Goal: Information Seeking & Learning: Learn about a topic

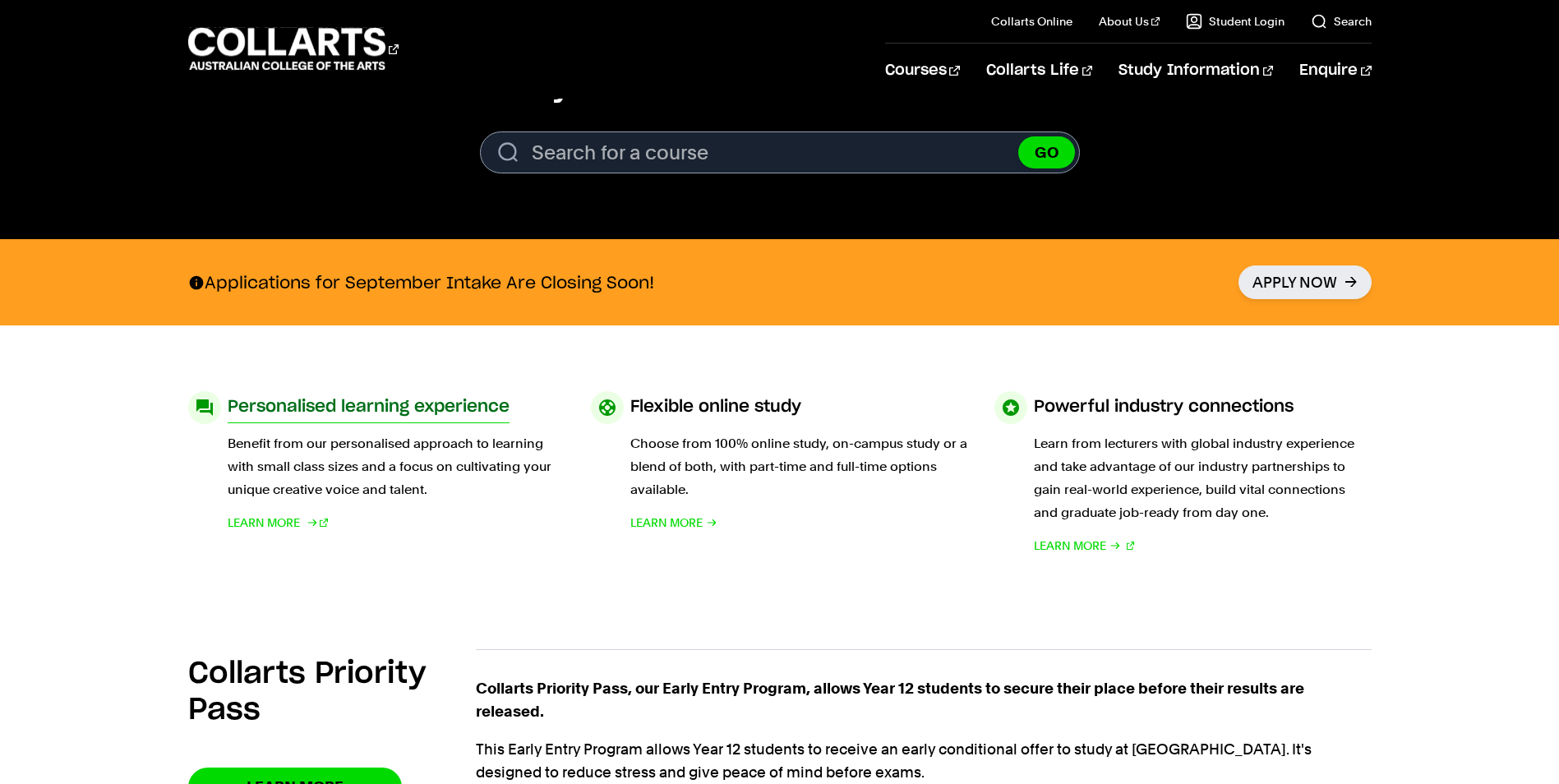
scroll to position [821, 0]
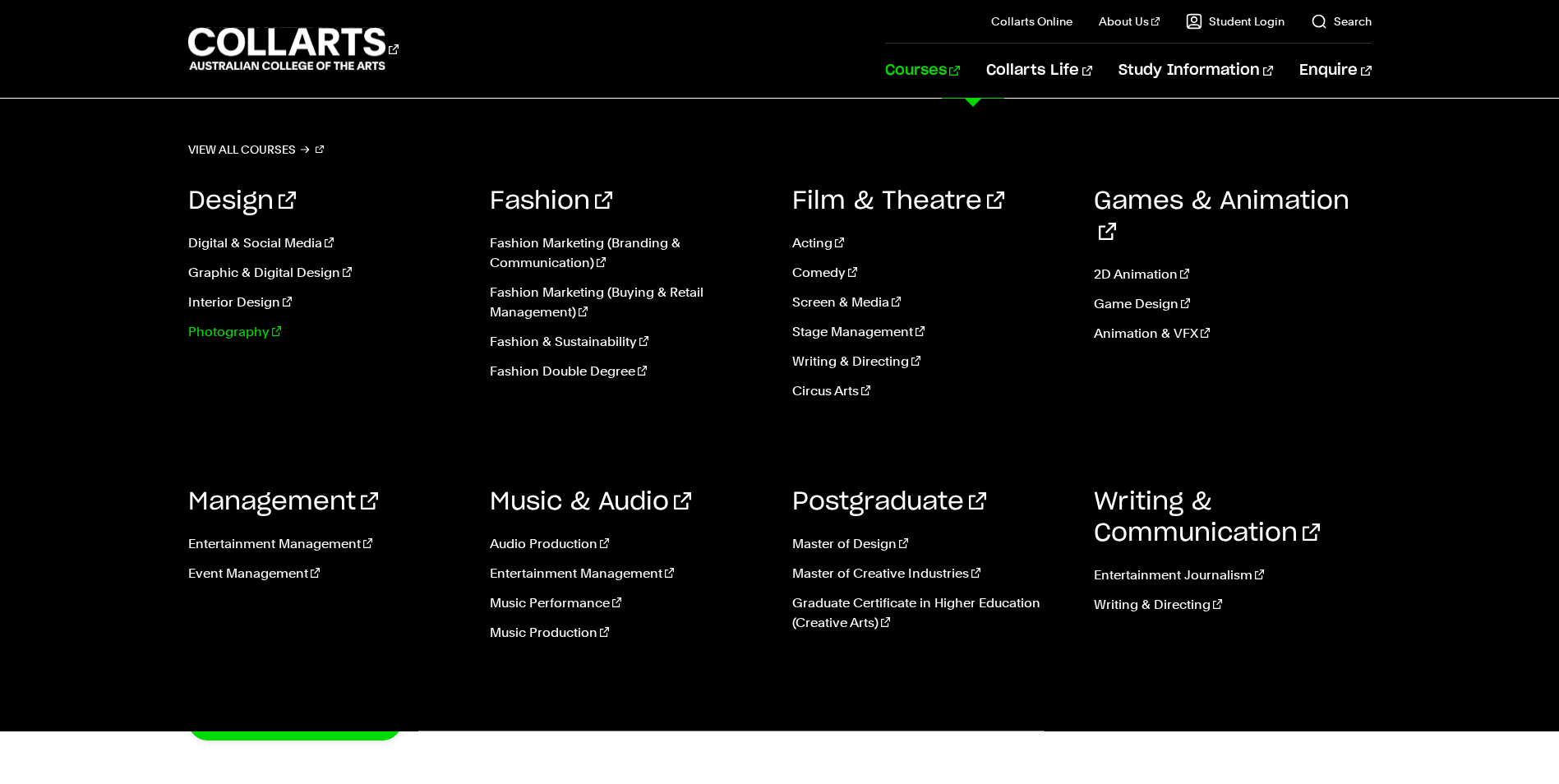
click at [212, 331] on link "Photography" at bounding box center [327, 332] width 277 height 19
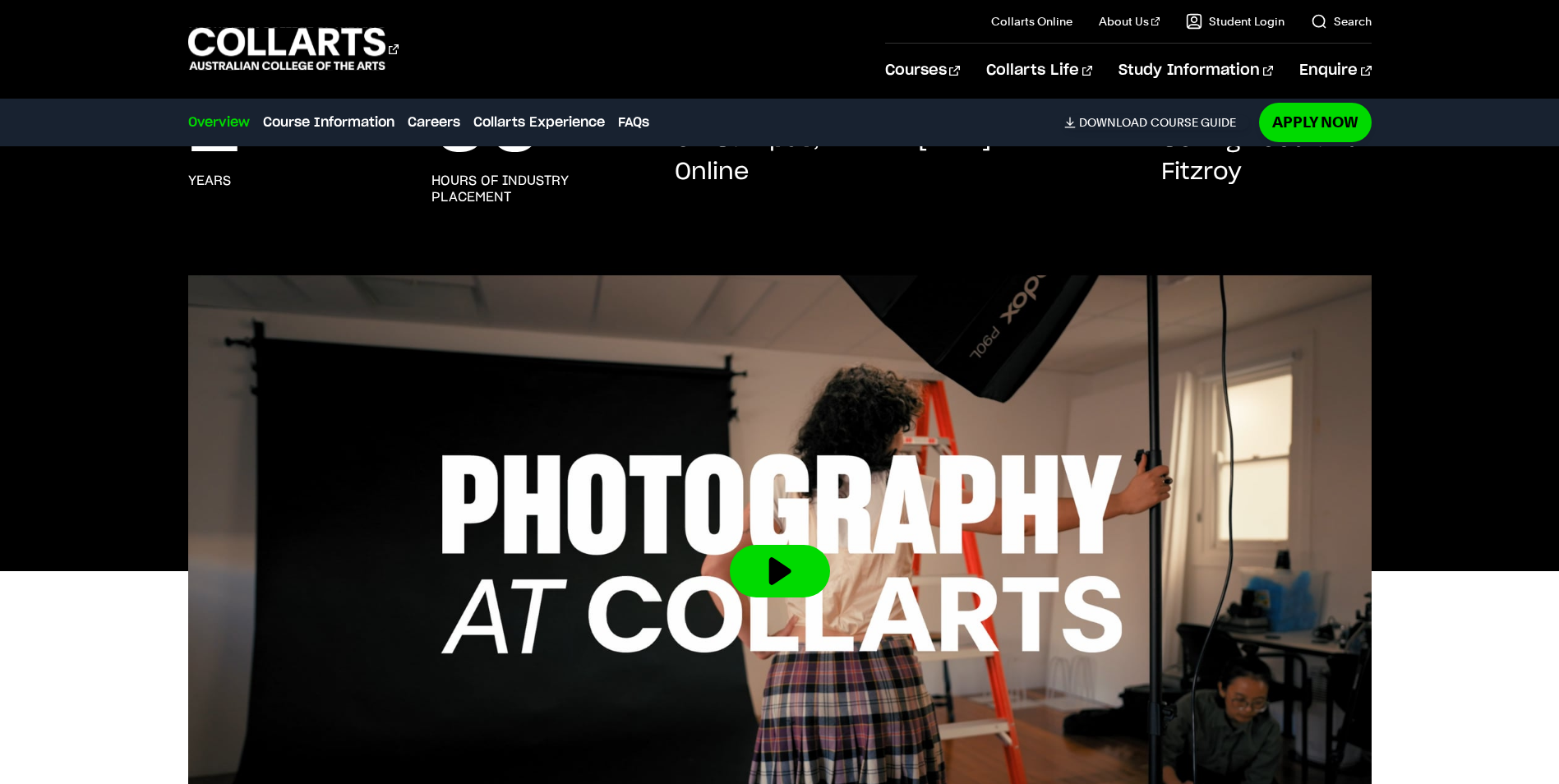
scroll to position [493, 0]
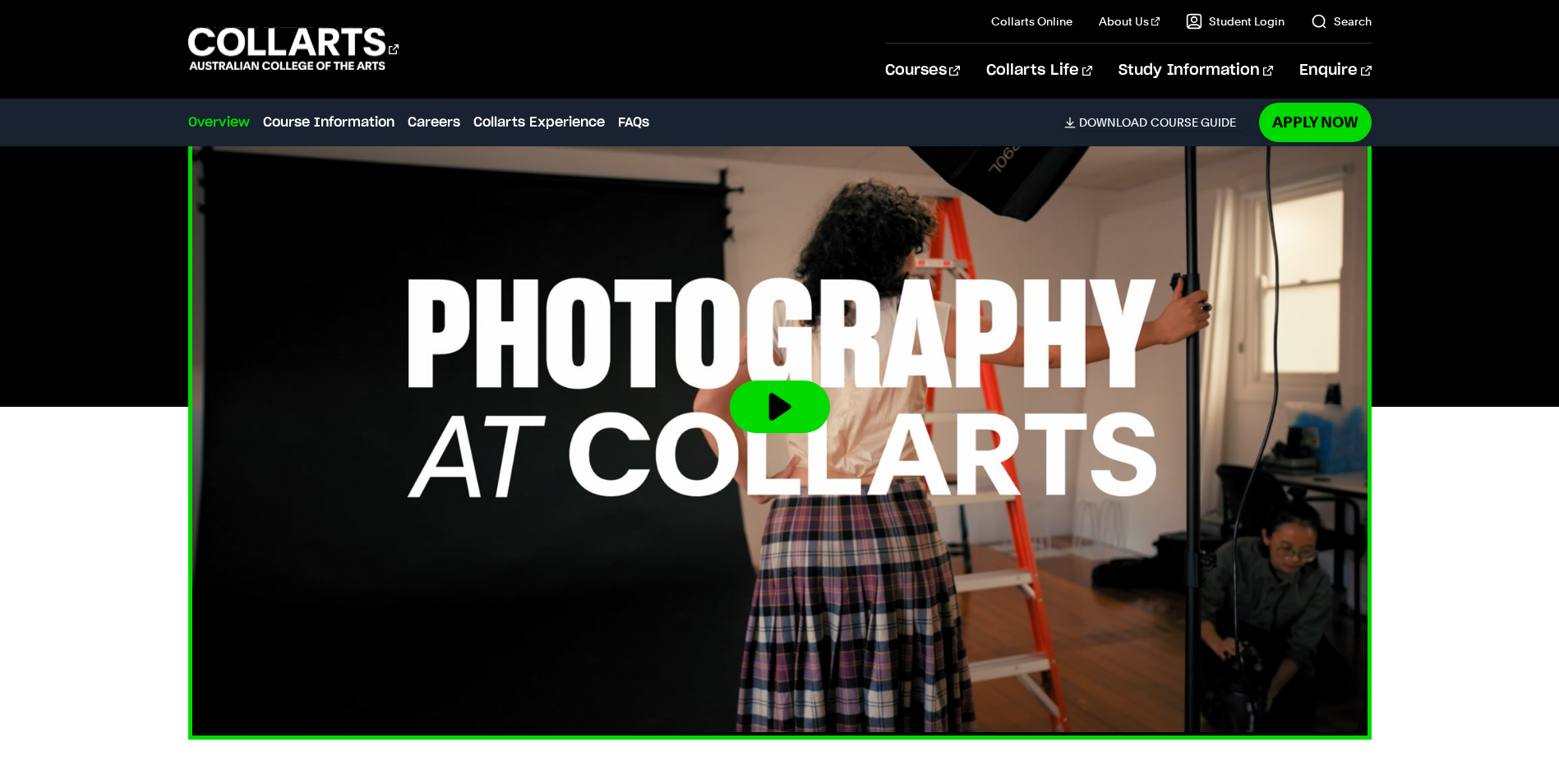
click at [761, 411] on button at bounding box center [779, 407] width 100 height 53
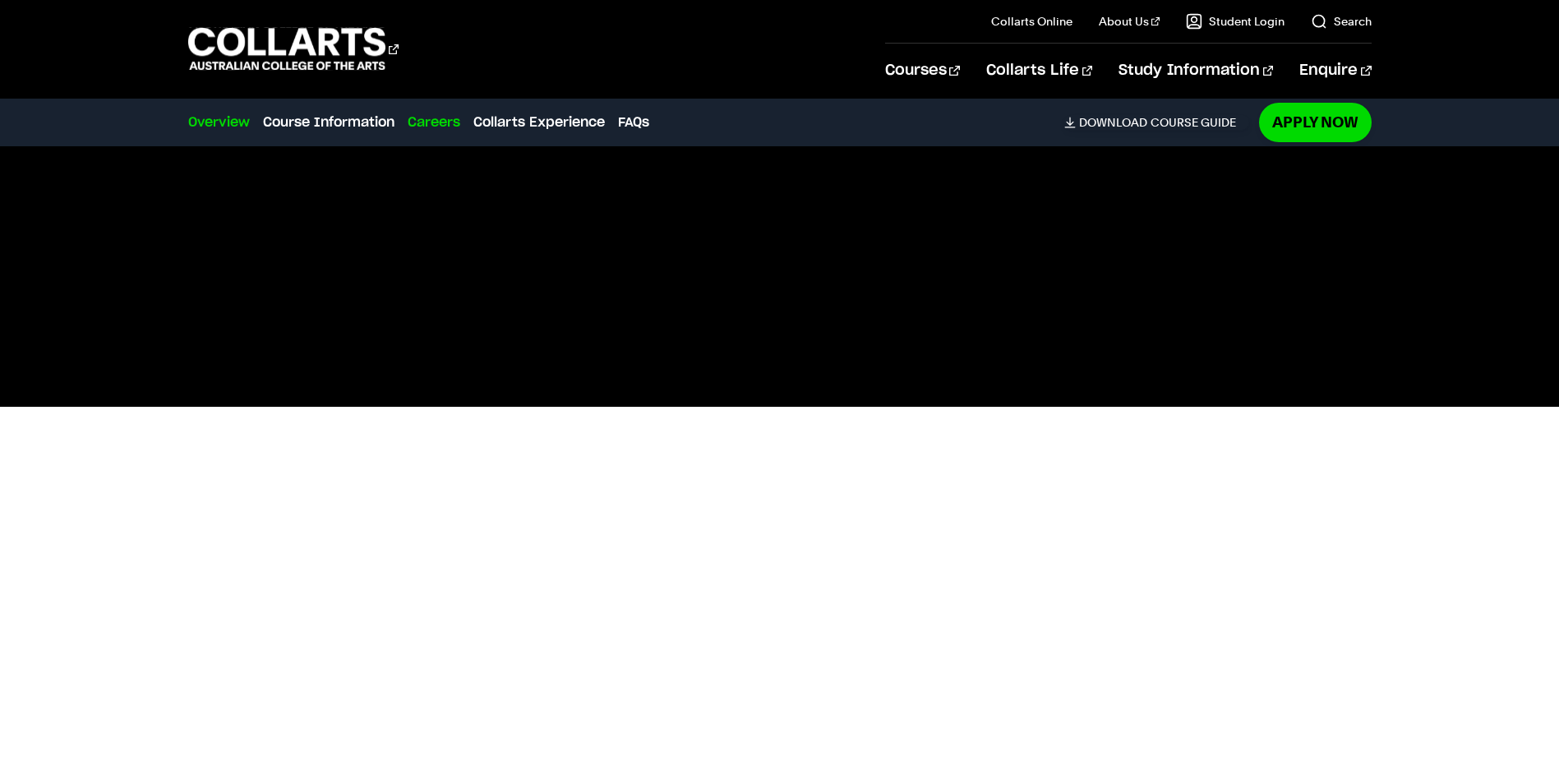
click at [450, 122] on link "Careers" at bounding box center [434, 122] width 53 height 19
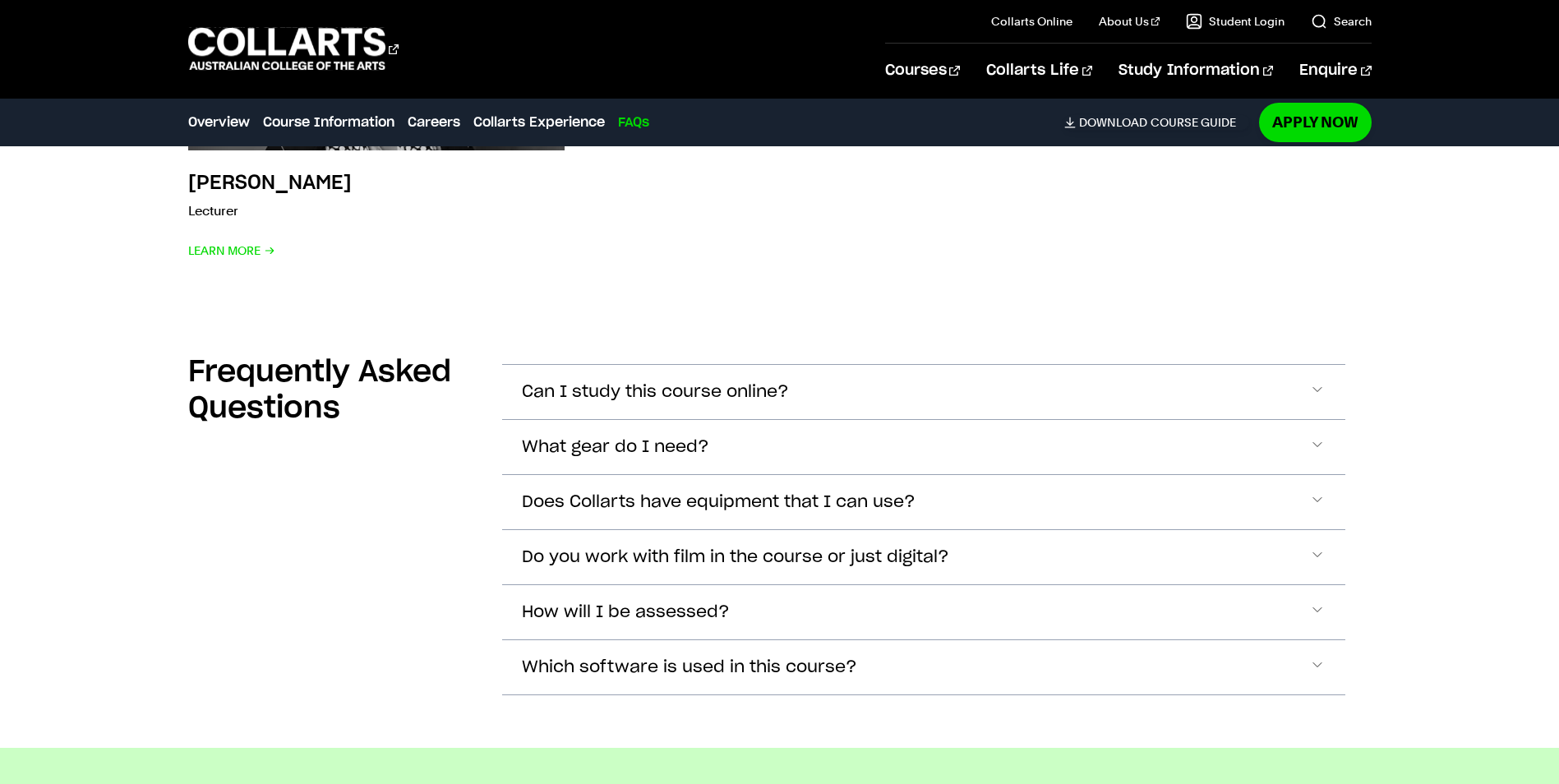
scroll to position [5955, 0]
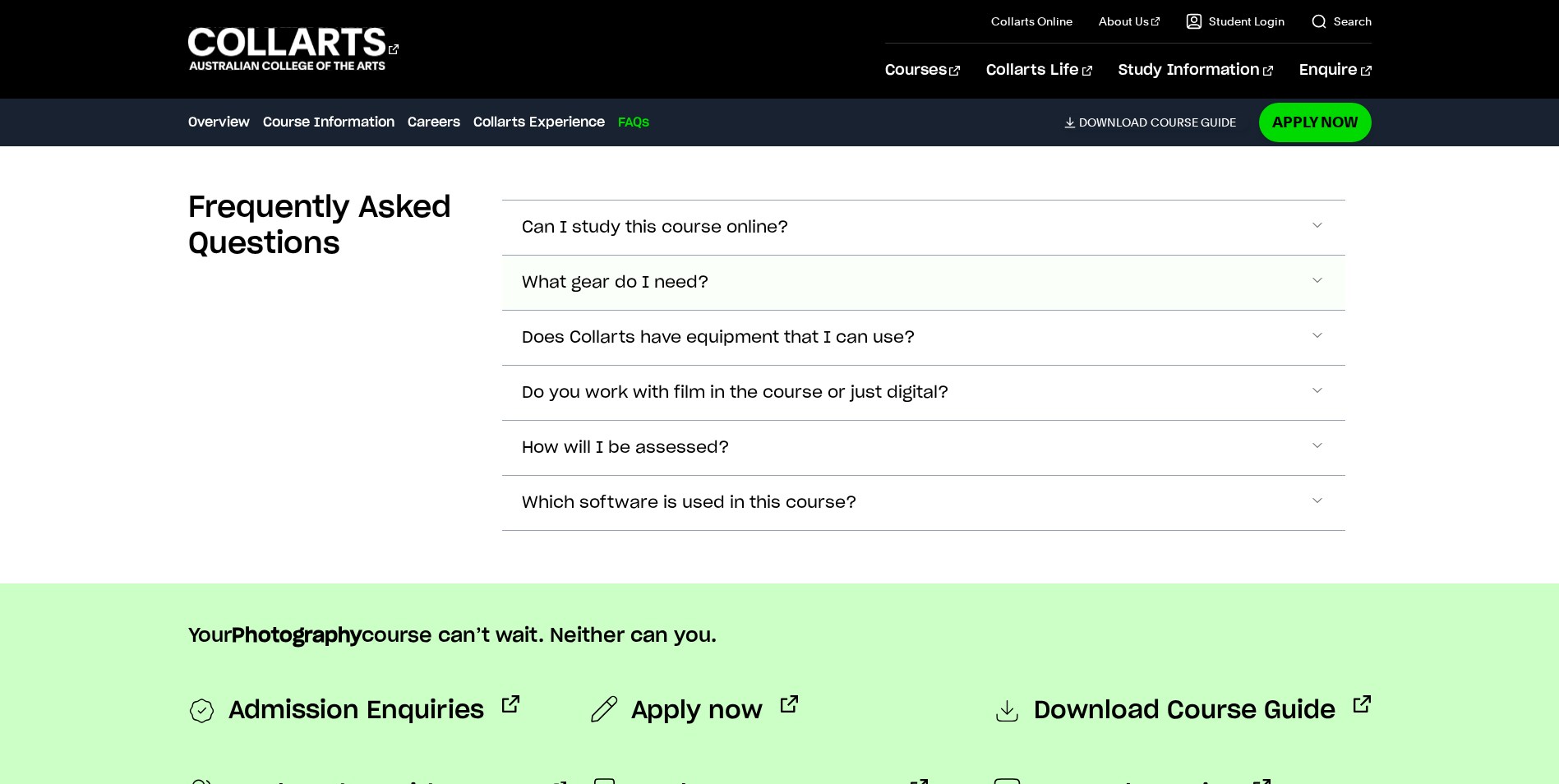
click at [558, 237] on span "What gear do I need?" at bounding box center [655, 227] width 267 height 19
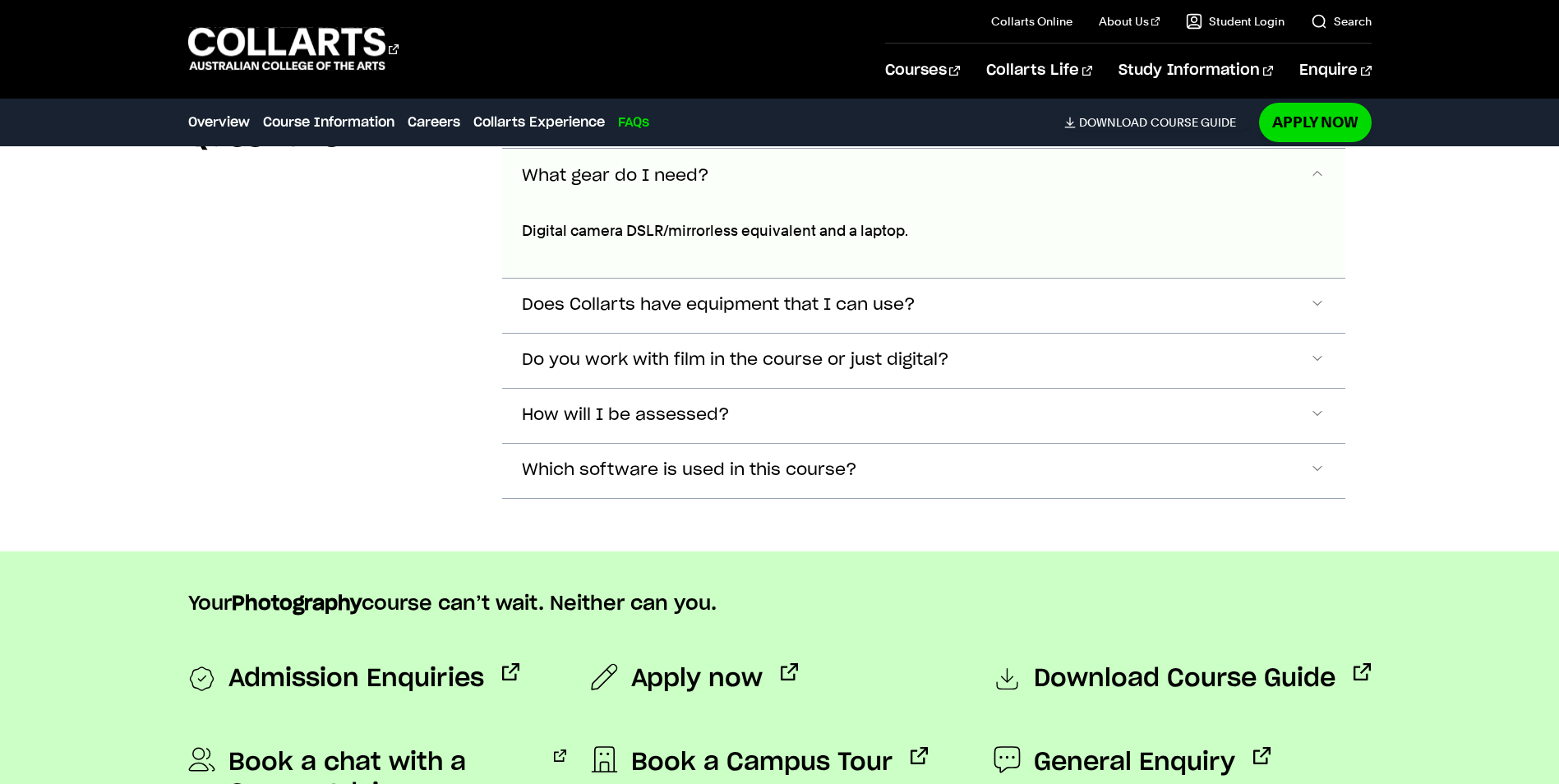
scroll to position [5980, 0]
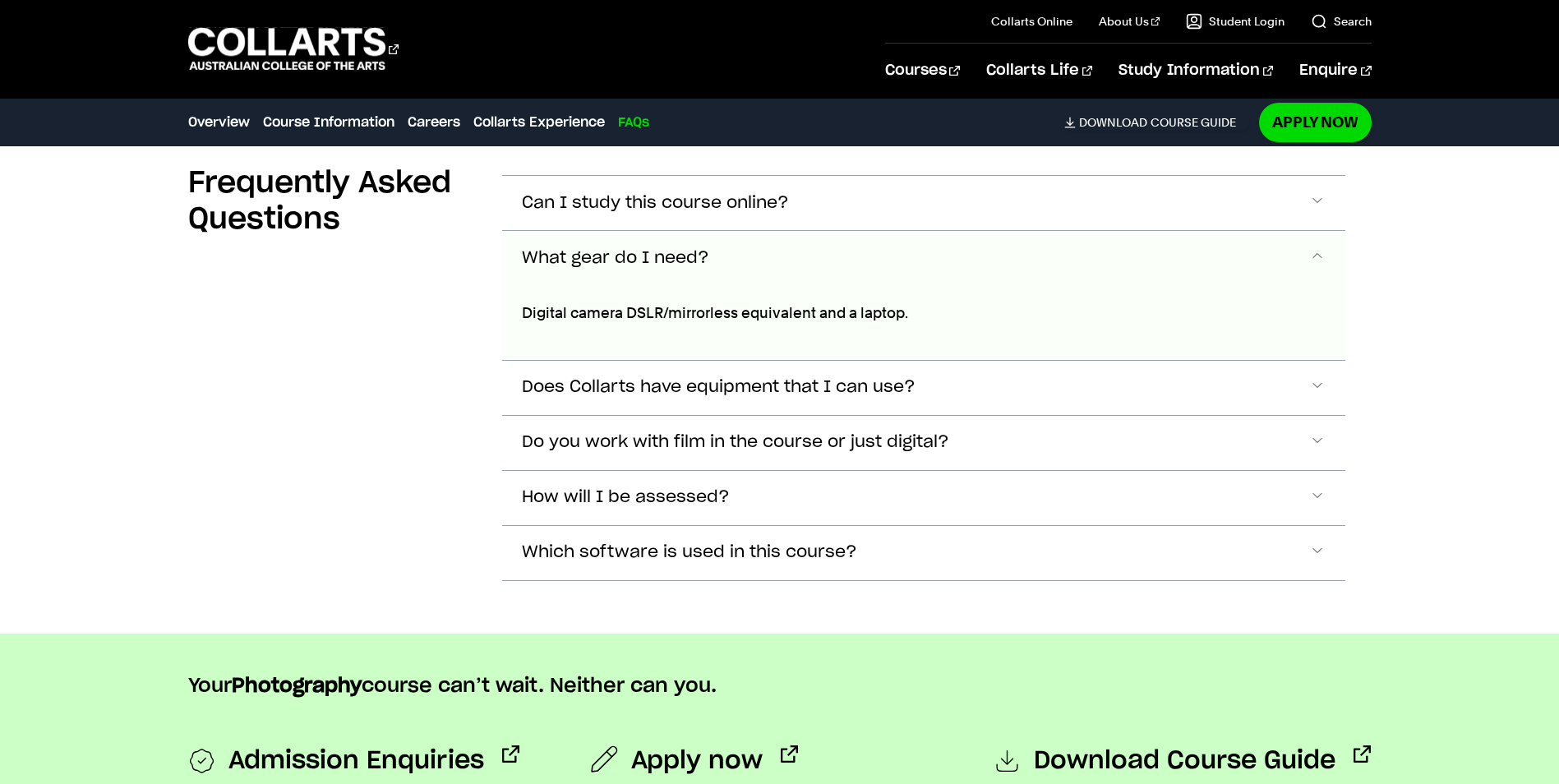
click at [529, 311] on p "Digital camera DSLR/mirrorless equivalent and a laptop." at bounding box center [827, 313] width 609 height 23
drag, startPoint x: 521, startPoint y: 310, endPoint x: 665, endPoint y: 313, distance: 144.0
click at [665, 313] on p "Digital camera DSLR/mirrorless equivalent and a laptop." at bounding box center [827, 313] width 609 height 23
copy p "Digital camera DSLR"
click at [223, 44] on 1 "Go to homepage" at bounding box center [287, 49] width 198 height 42
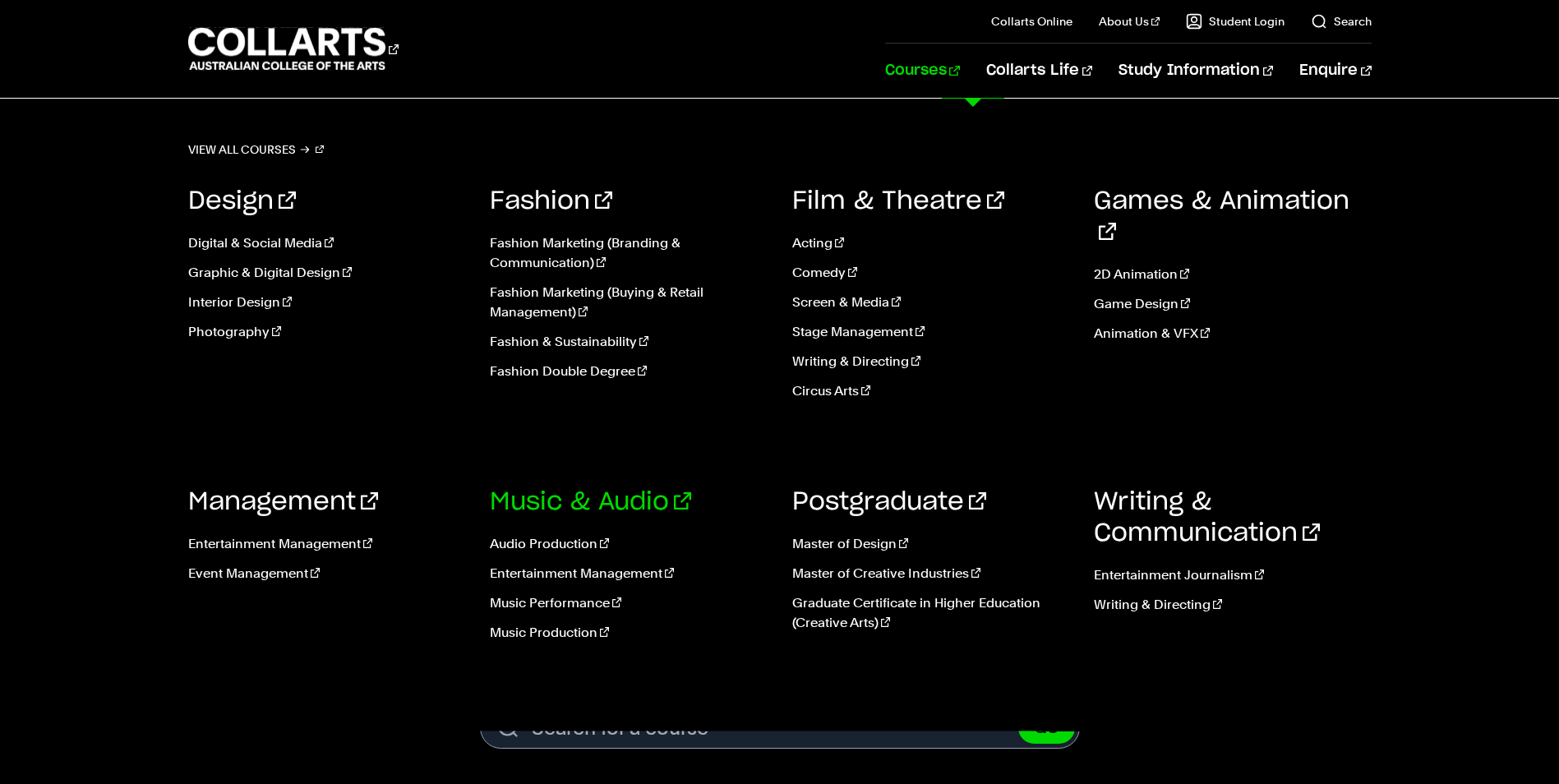
click at [575, 506] on link "Music & Audio" at bounding box center [590, 501] width 201 height 25
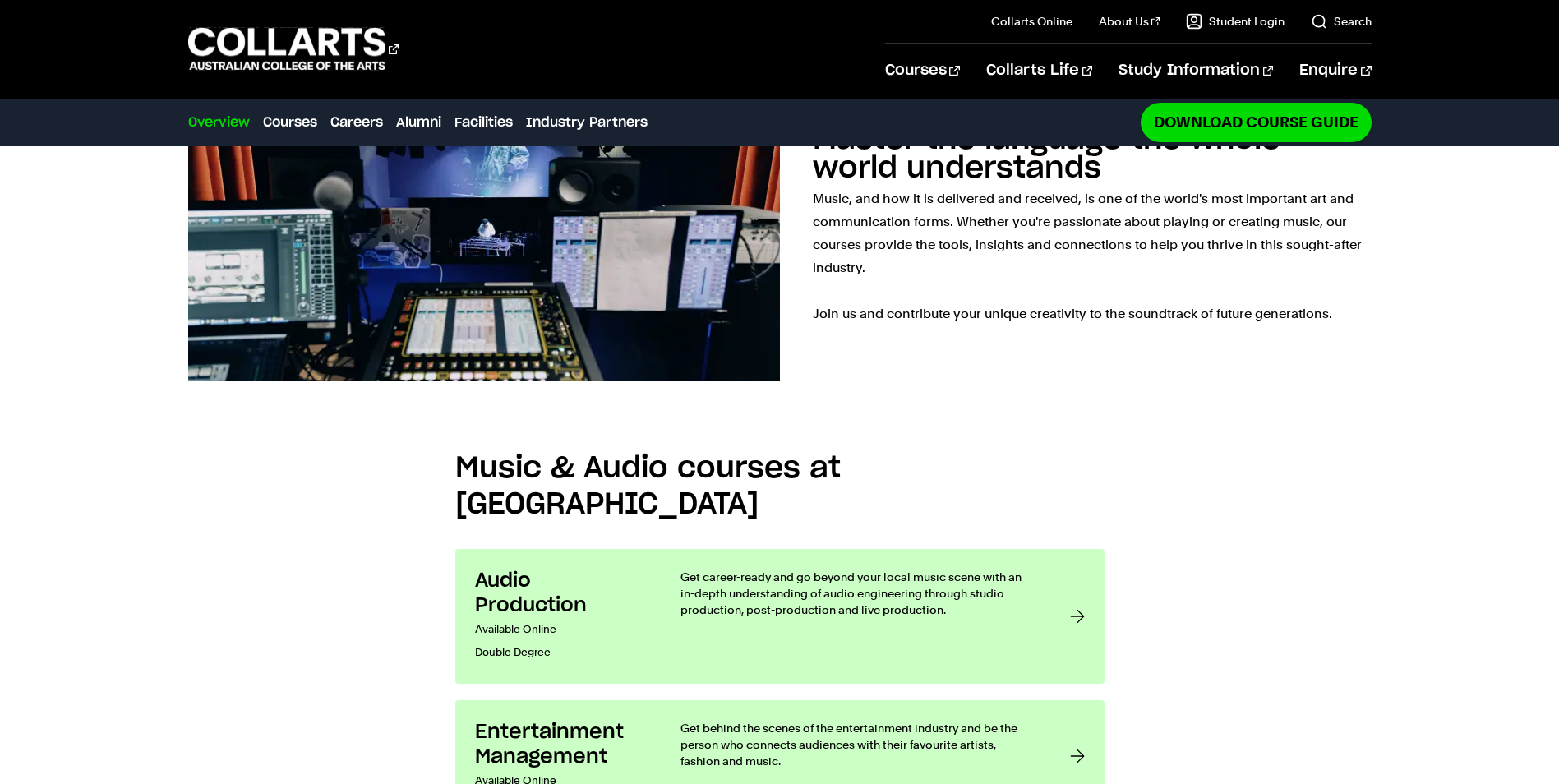
scroll to position [1232, 0]
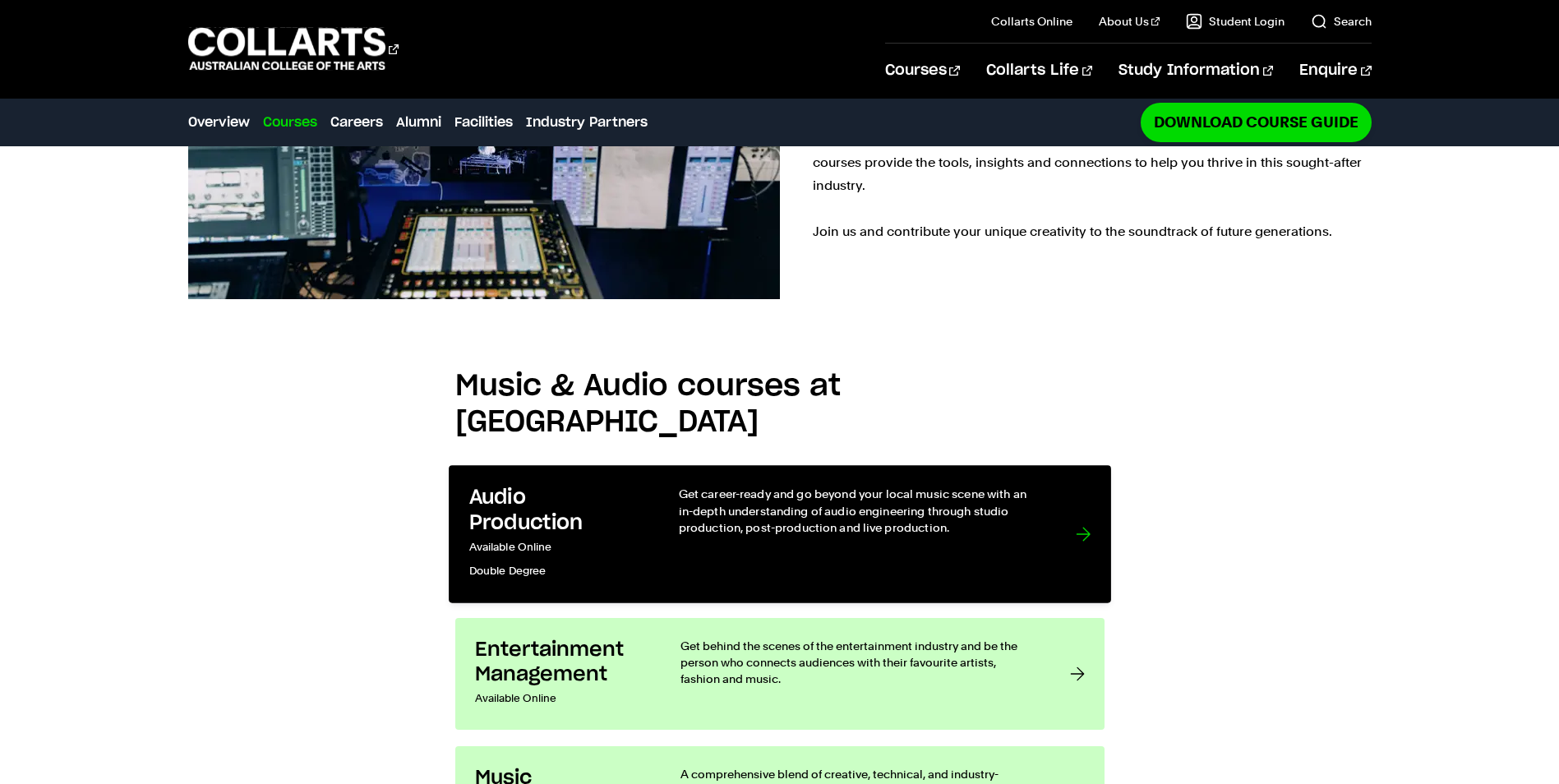
click at [529, 486] on h3 "Audio Production" at bounding box center [556, 510] width 176 height 50
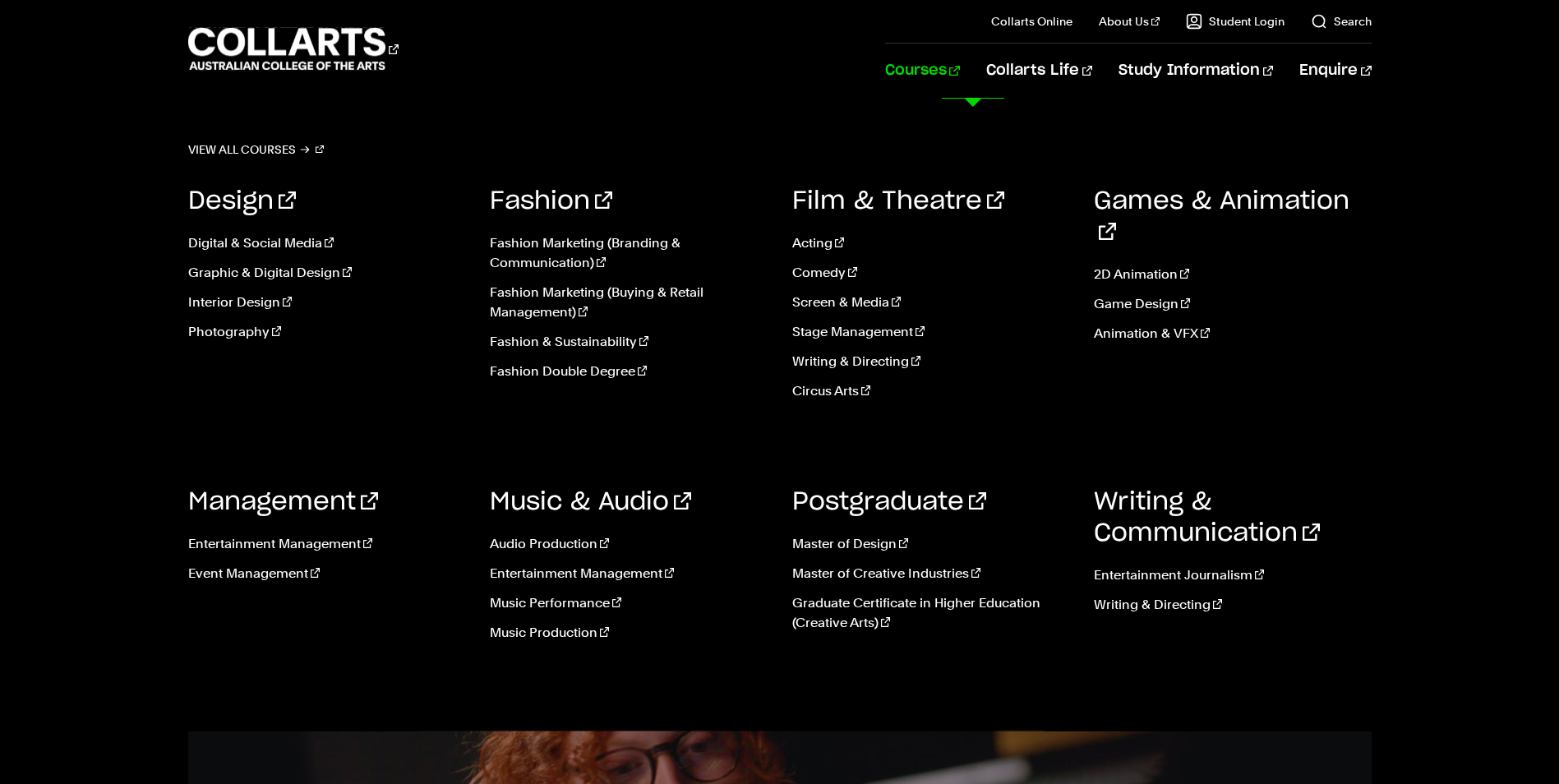
click at [960, 75] on link "Courses" at bounding box center [922, 70] width 75 height 54
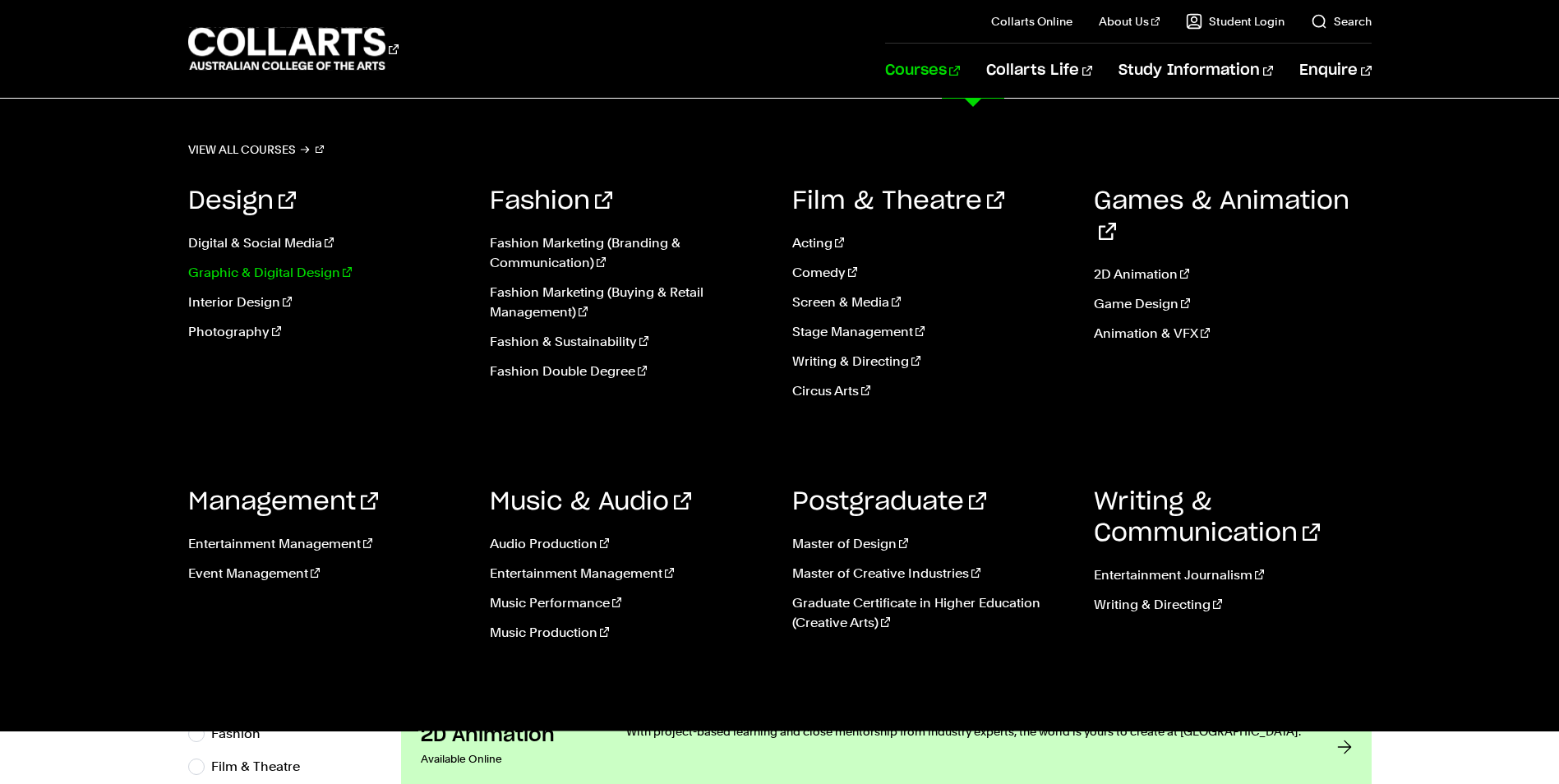
click at [260, 275] on link "Graphic & Digital Design" at bounding box center [327, 273] width 277 height 19
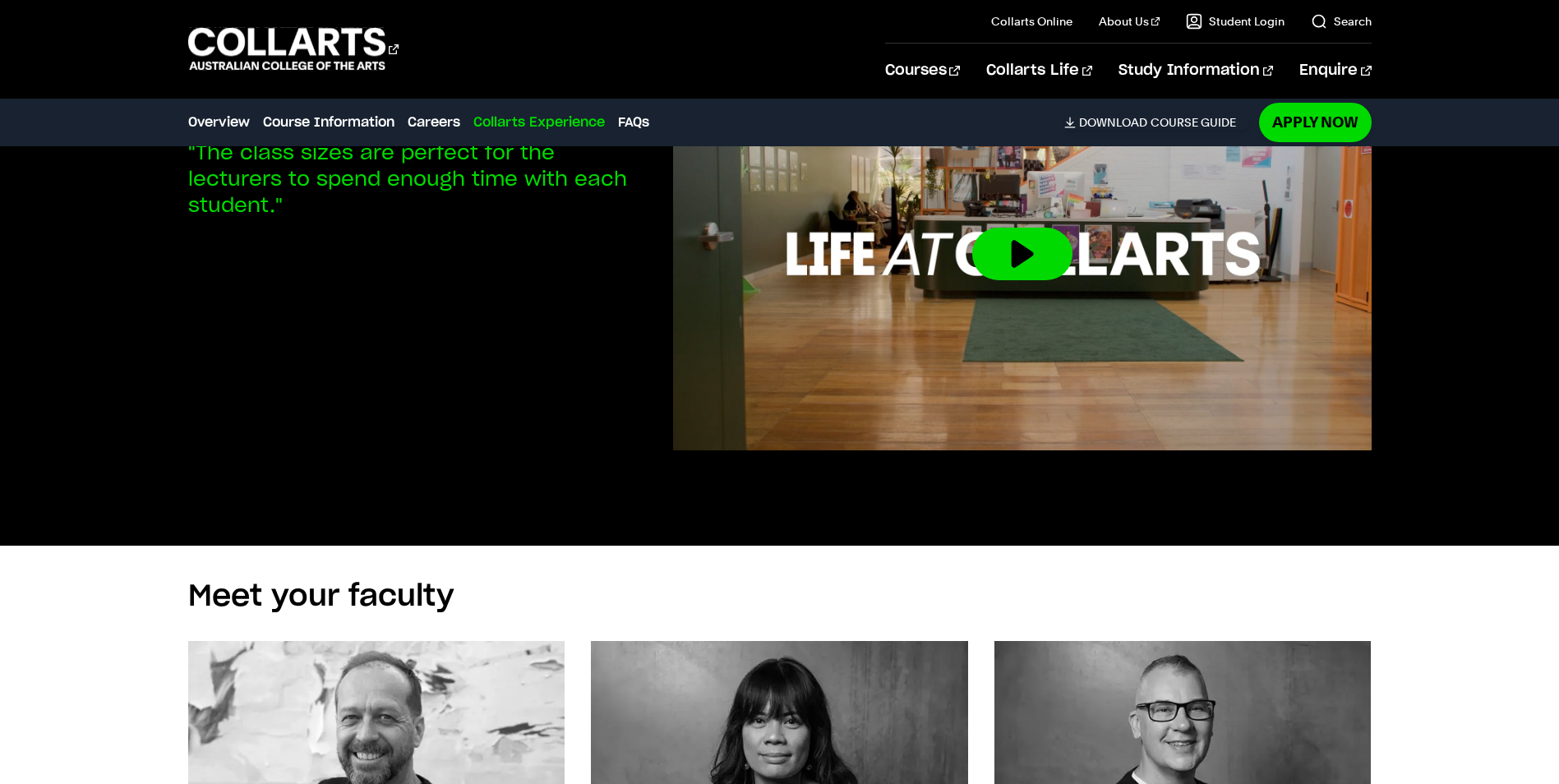
scroll to position [4600, 0]
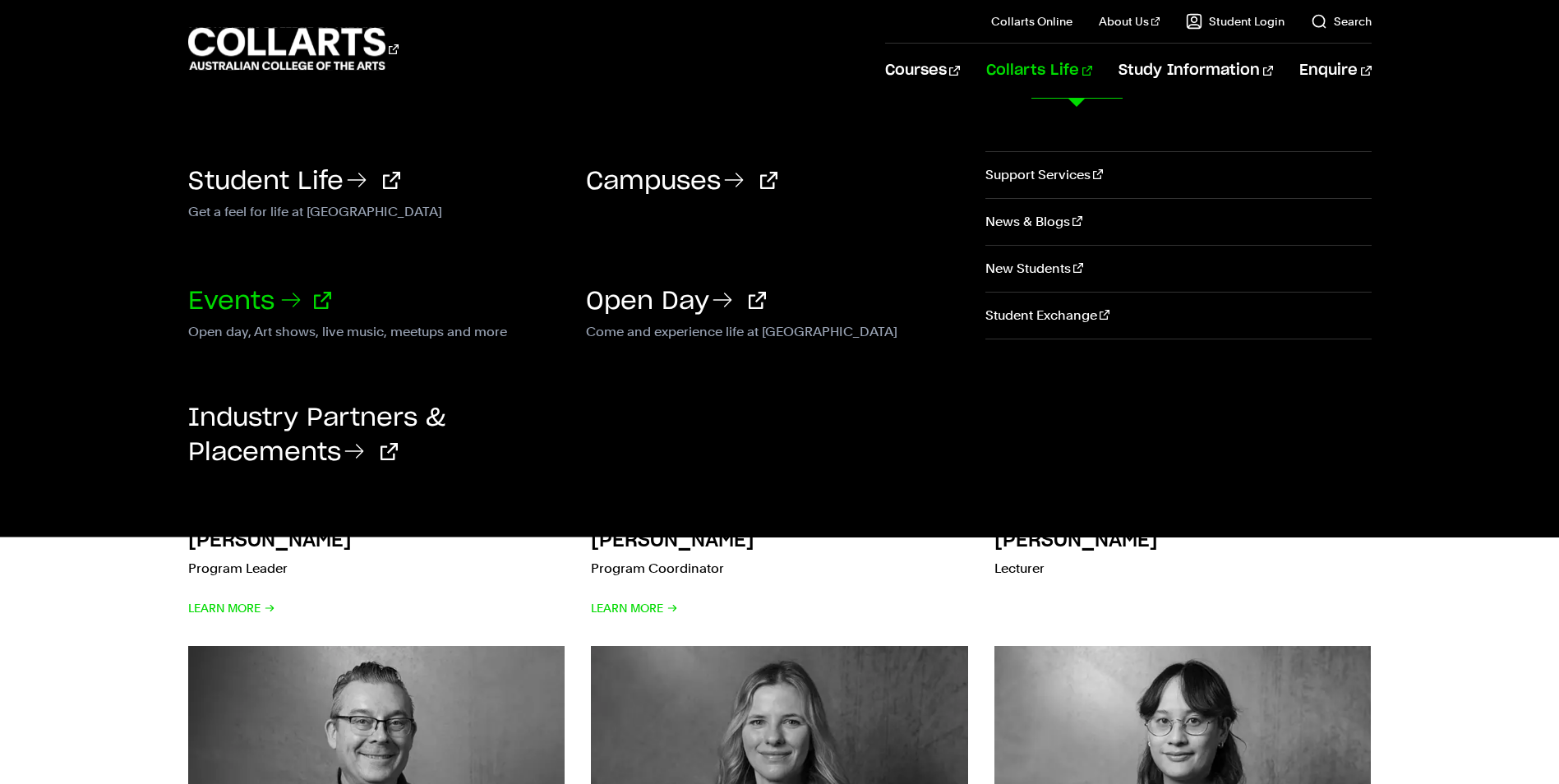
click at [238, 293] on link "Events" at bounding box center [260, 301] width 143 height 25
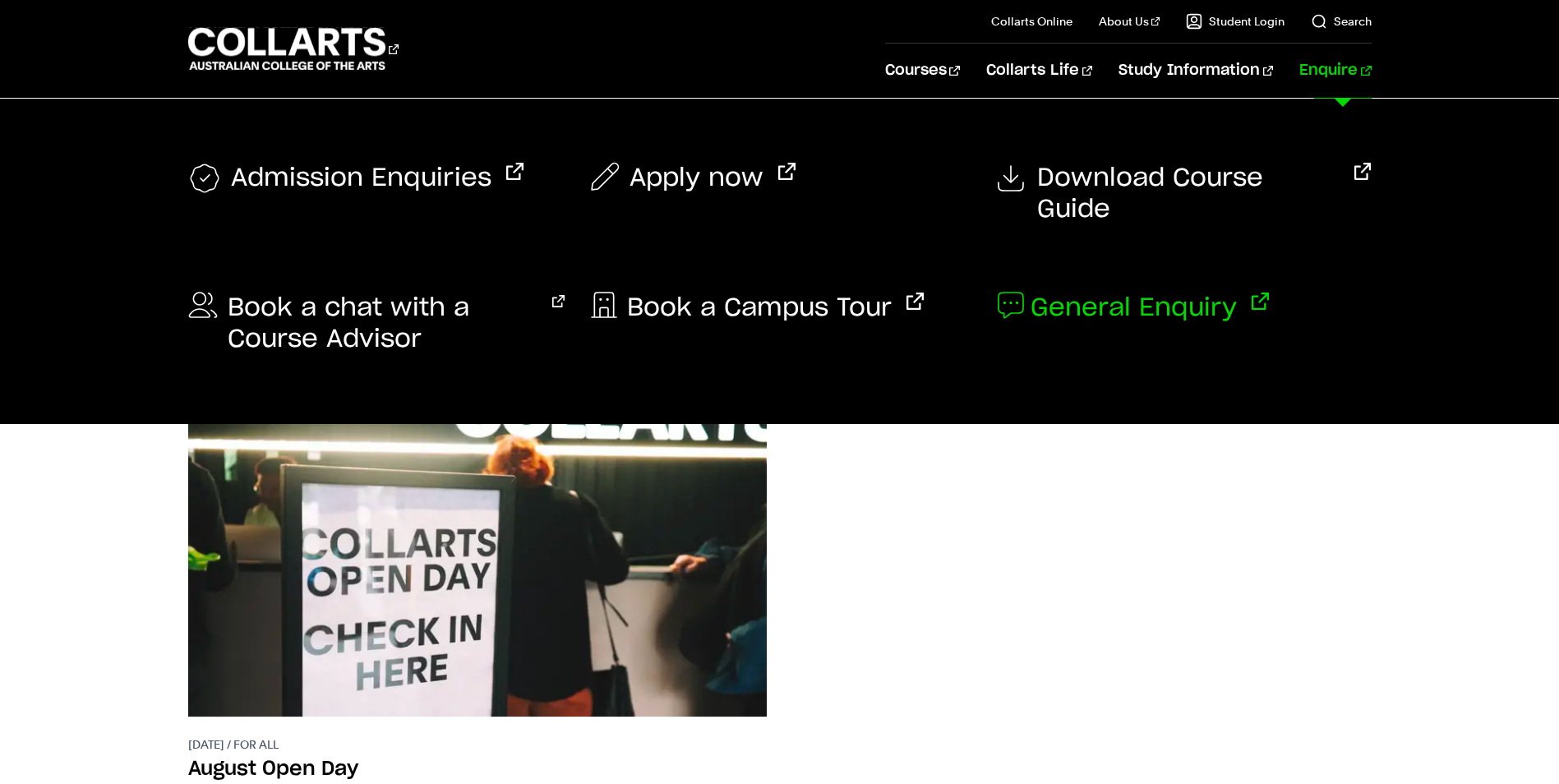
click at [1157, 292] on span "General Enquiry" at bounding box center [1134, 307] width 207 height 31
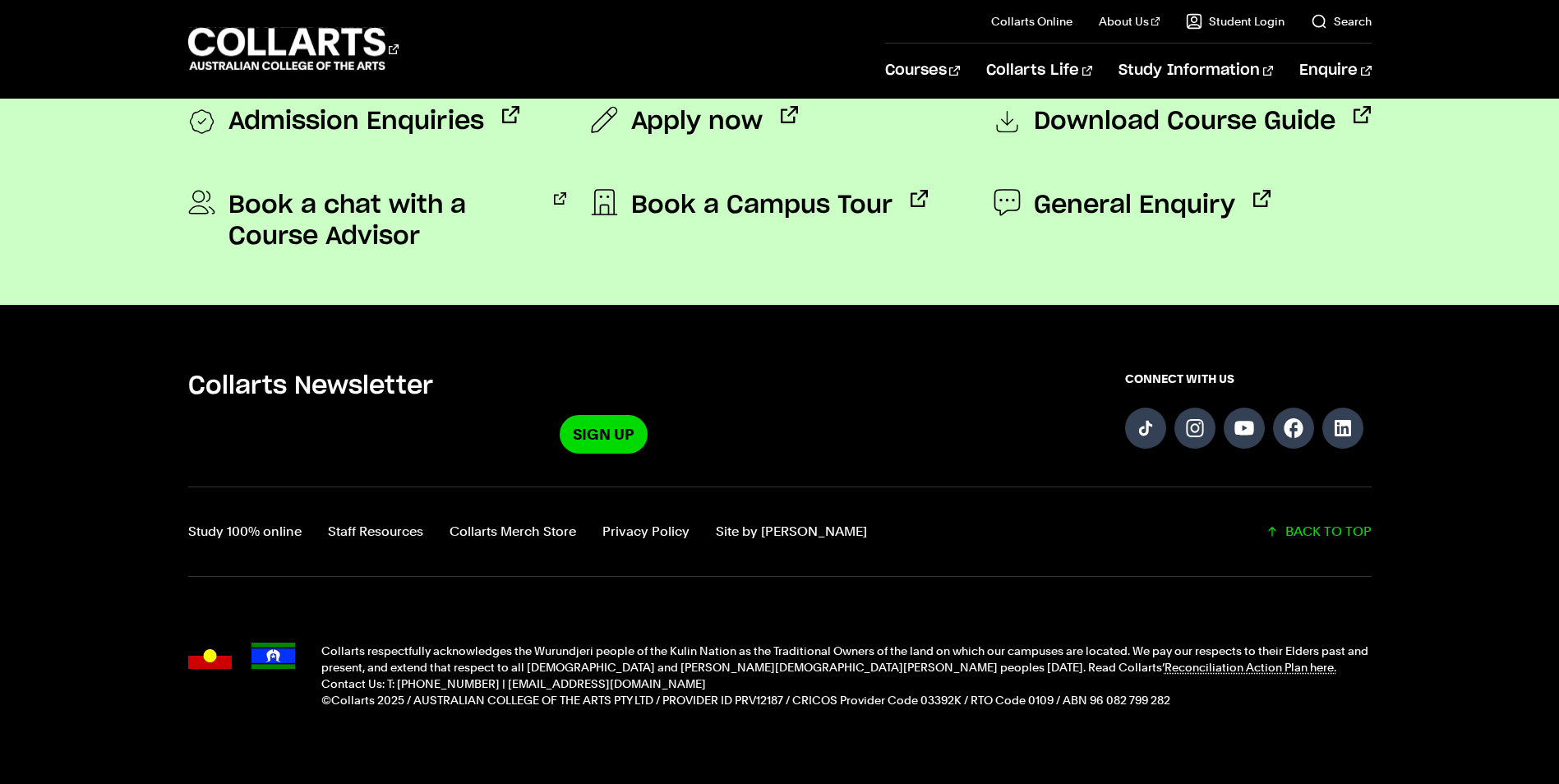
scroll to position [1617, 0]
